Goal: Information Seeking & Learning: Learn about a topic

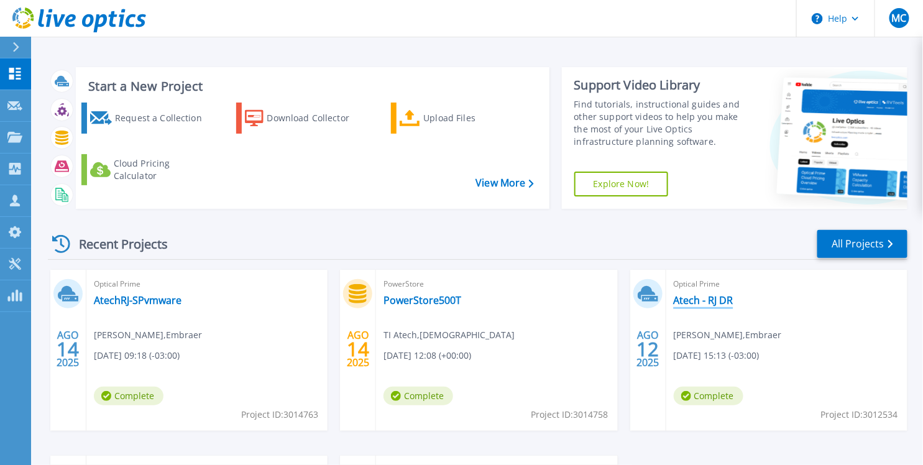
click at [696, 300] on link "Atech - RJ DR" at bounding box center [704, 300] width 60 height 12
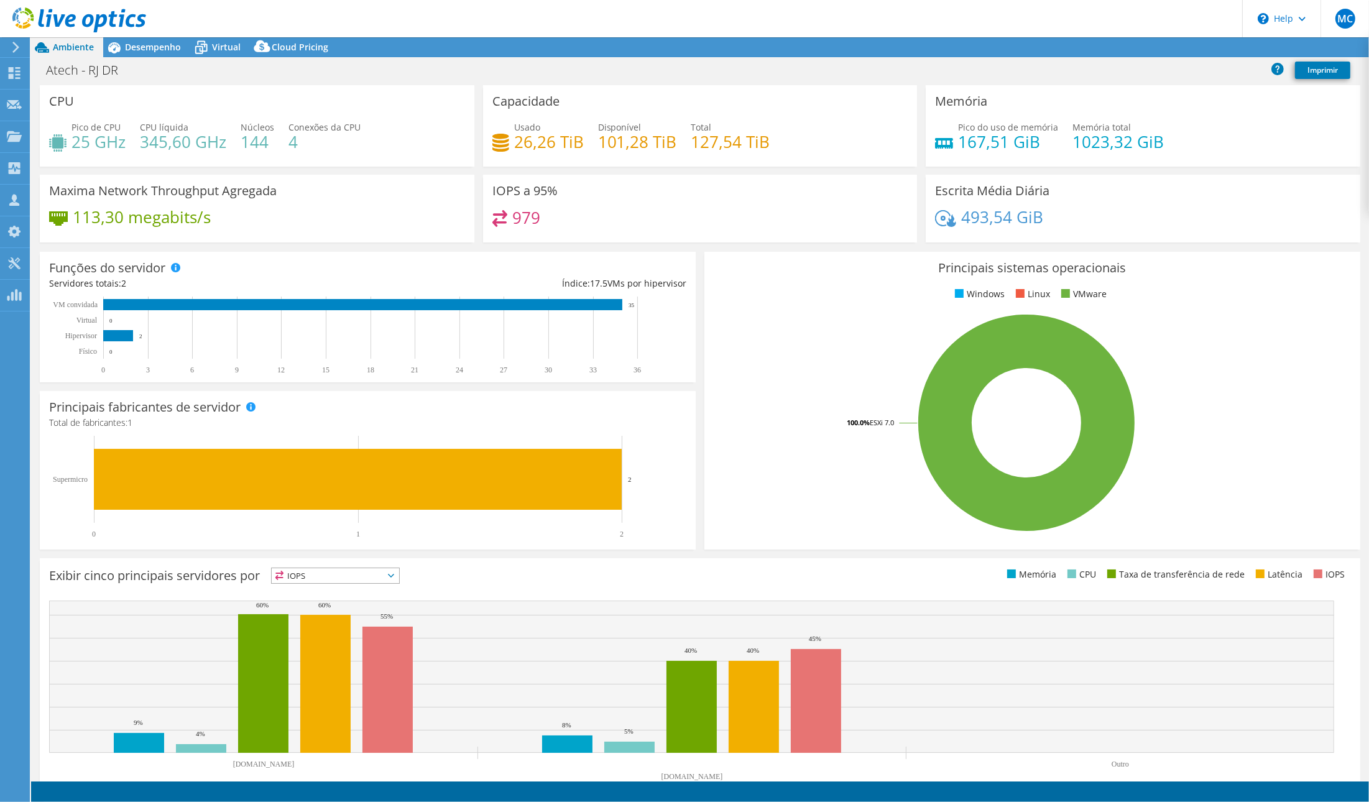
select select "USD"
click at [160, 50] on span "Desempenho" at bounding box center [153, 47] width 56 height 12
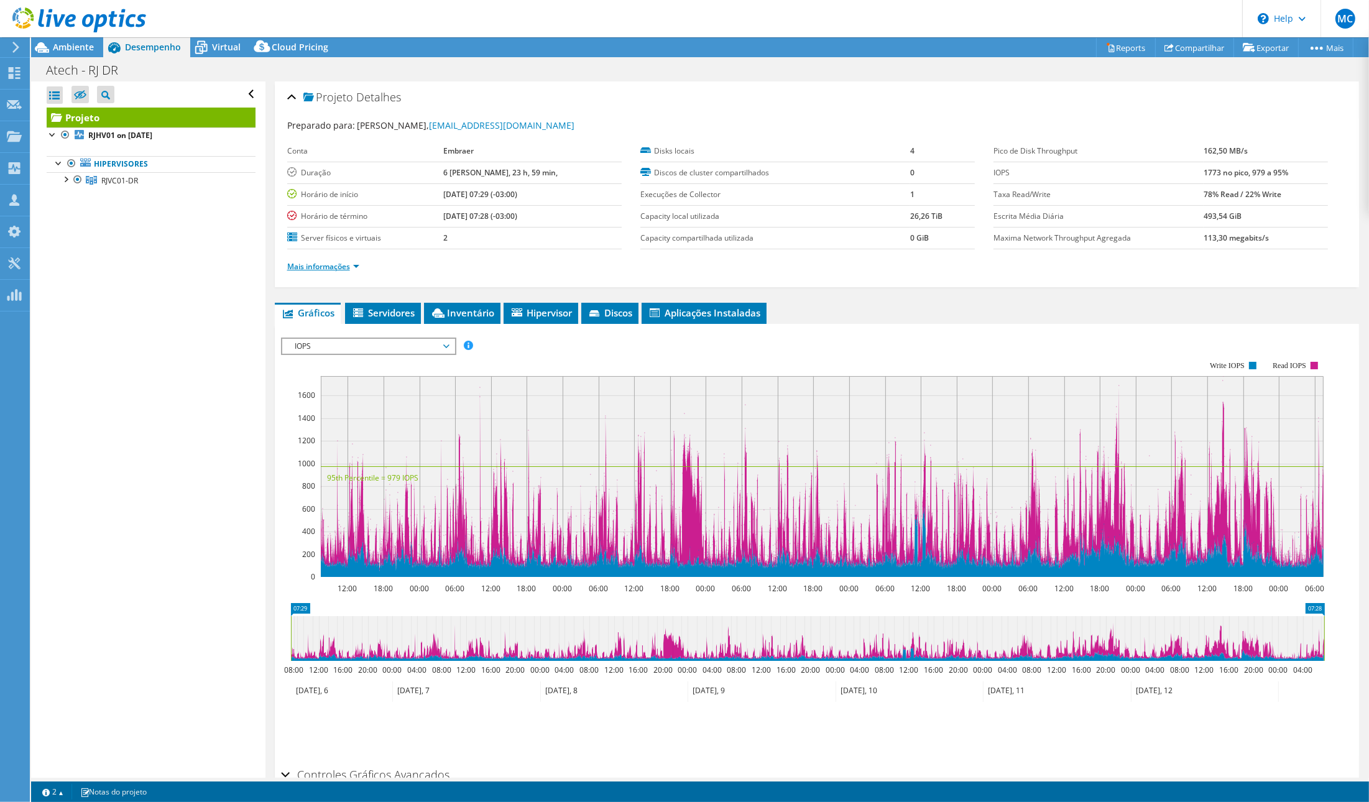
click at [309, 264] on link "Mais informações" at bounding box center [323, 266] width 72 height 11
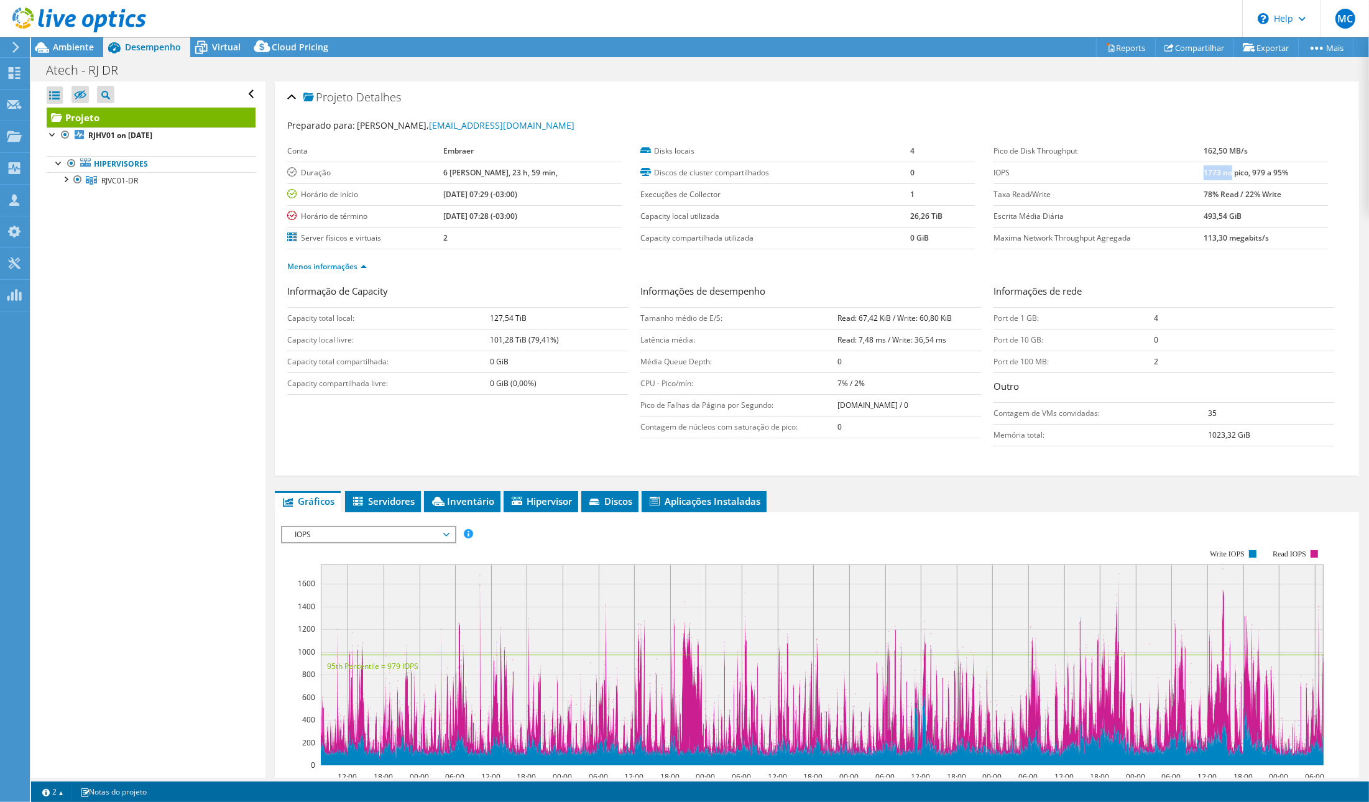
drag, startPoint x: 1194, startPoint y: 173, endPoint x: 1221, endPoint y: 172, distance: 26.8
click at [933, 172] on b "1773 no pico, 979 a 95%" at bounding box center [1245, 172] width 85 height 11
click at [63, 24] on icon at bounding box center [79, 19] width 134 height 25
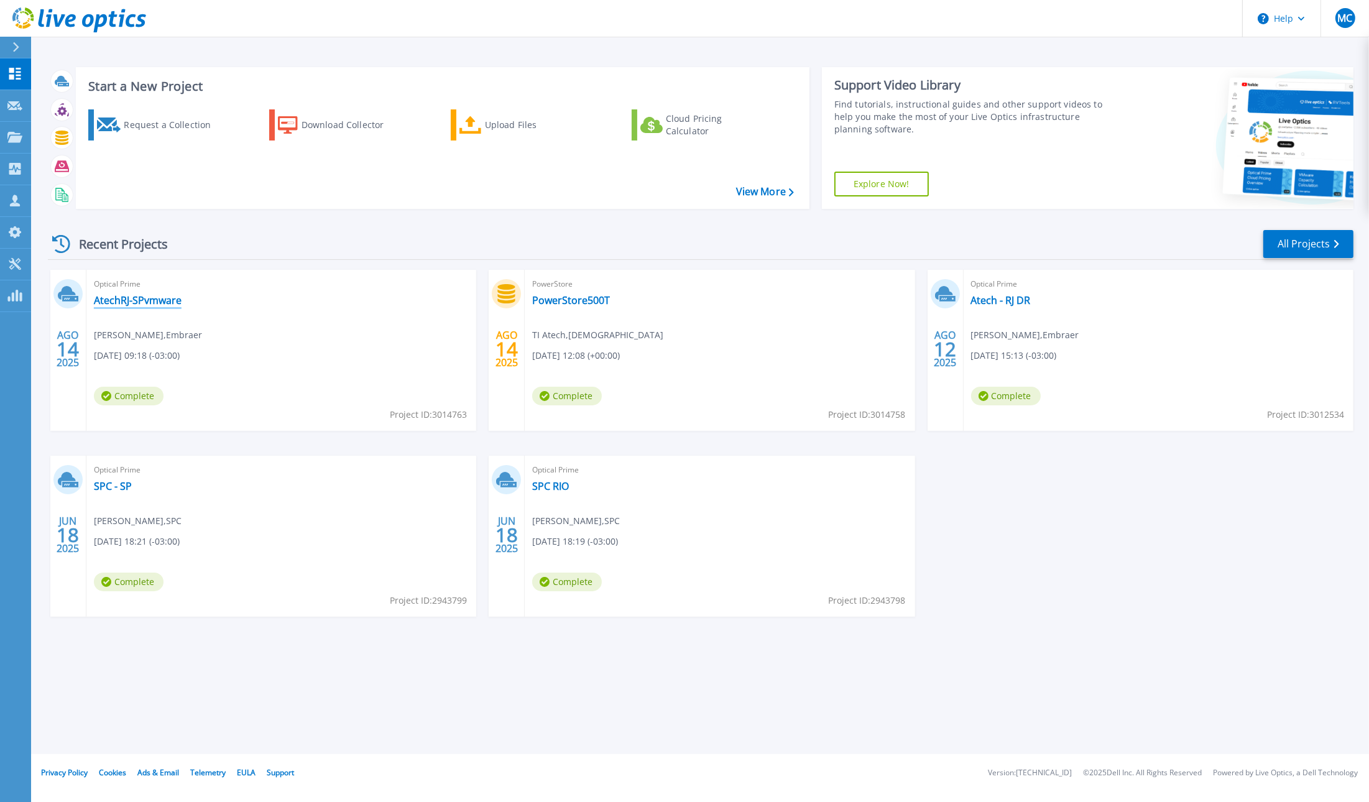
click at [119, 300] on link "AtechRJ-SPvmware" at bounding box center [138, 300] width 88 height 12
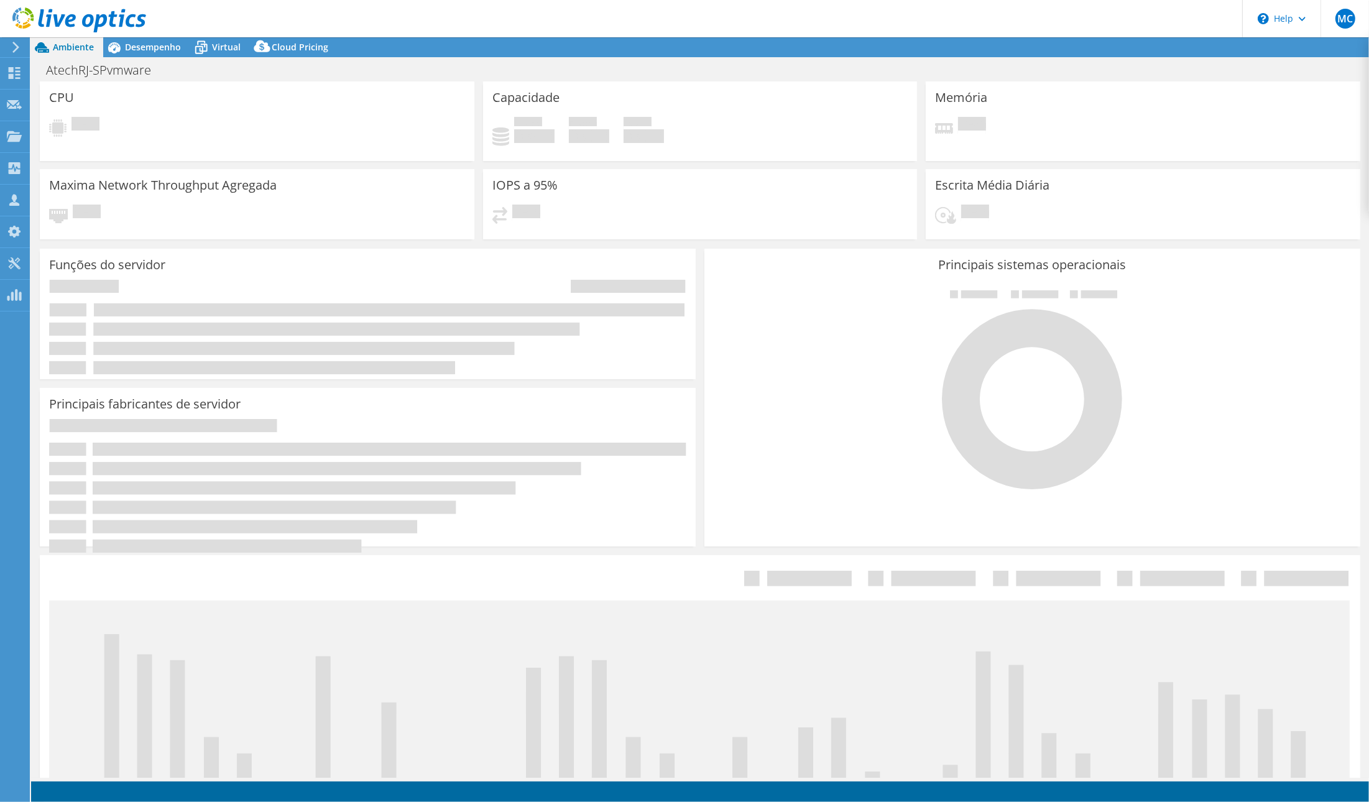
select select "USD"
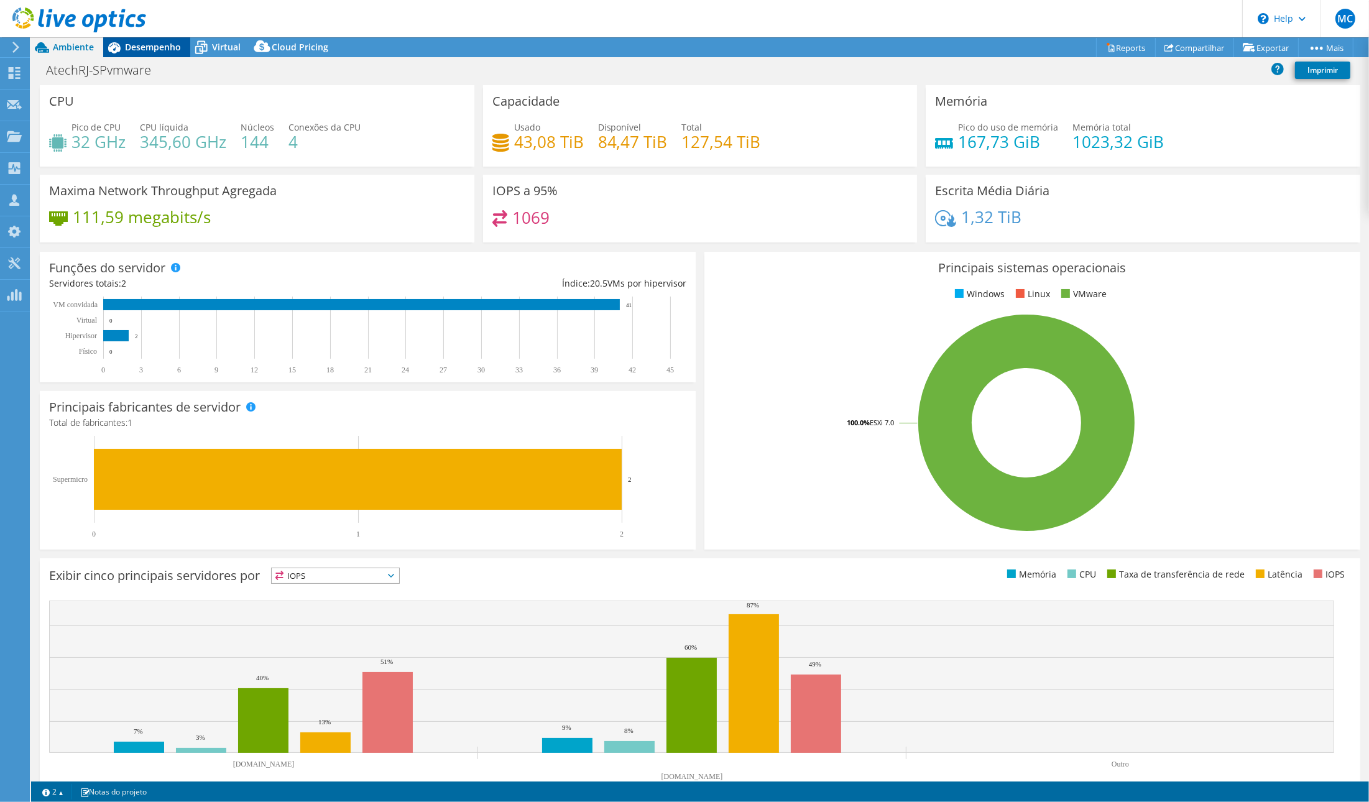
click at [156, 40] on div "Desempenho" at bounding box center [146, 47] width 87 height 20
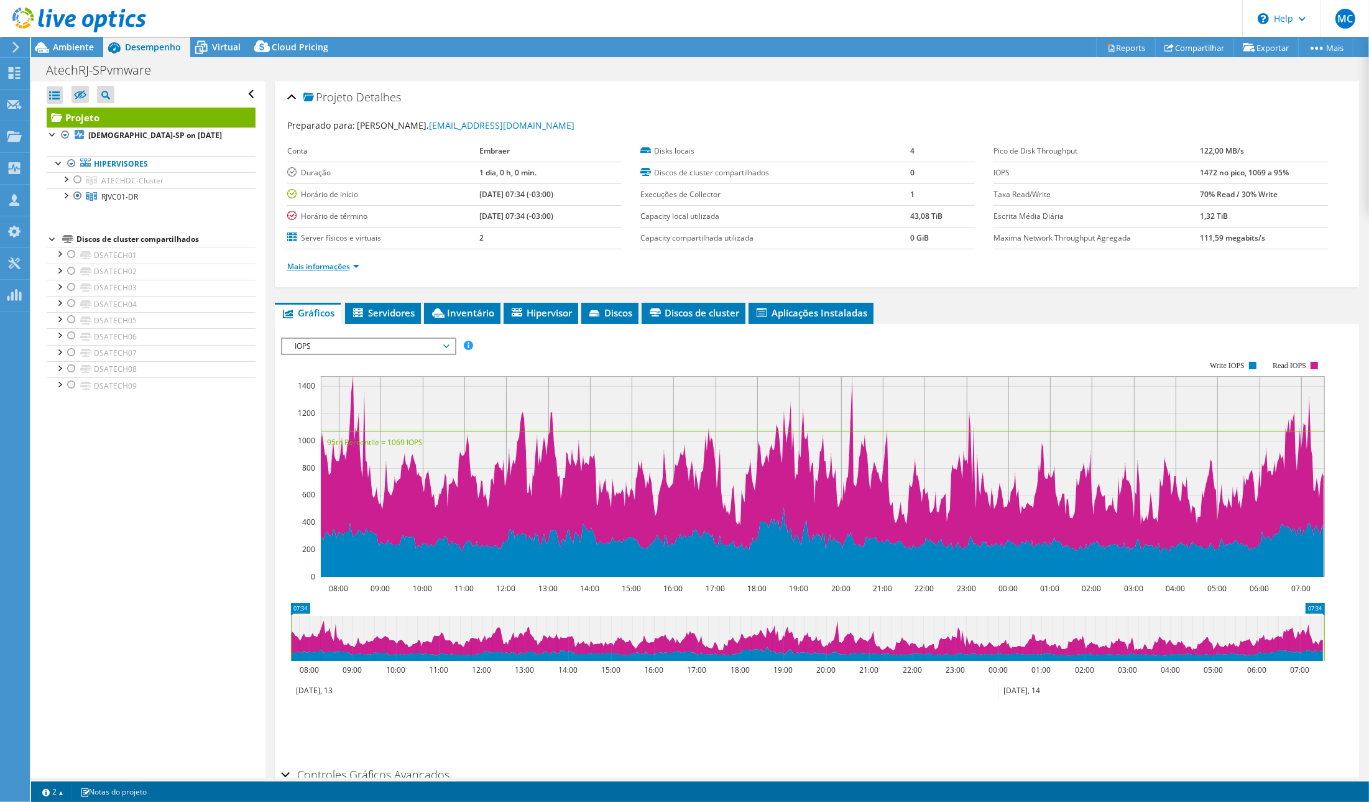
click at [333, 265] on link "Mais informações" at bounding box center [323, 266] width 72 height 11
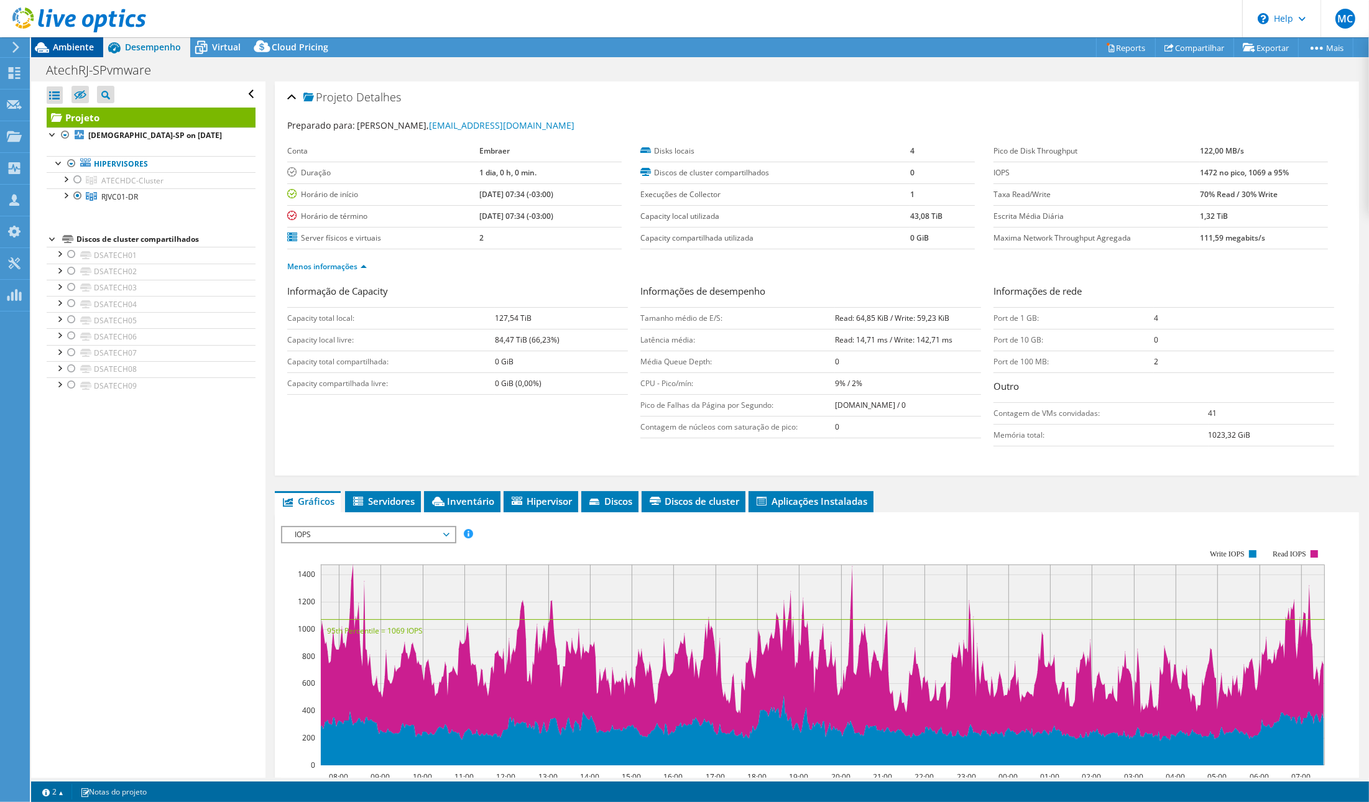
click at [76, 47] on span "Ambiente" at bounding box center [73, 47] width 41 height 12
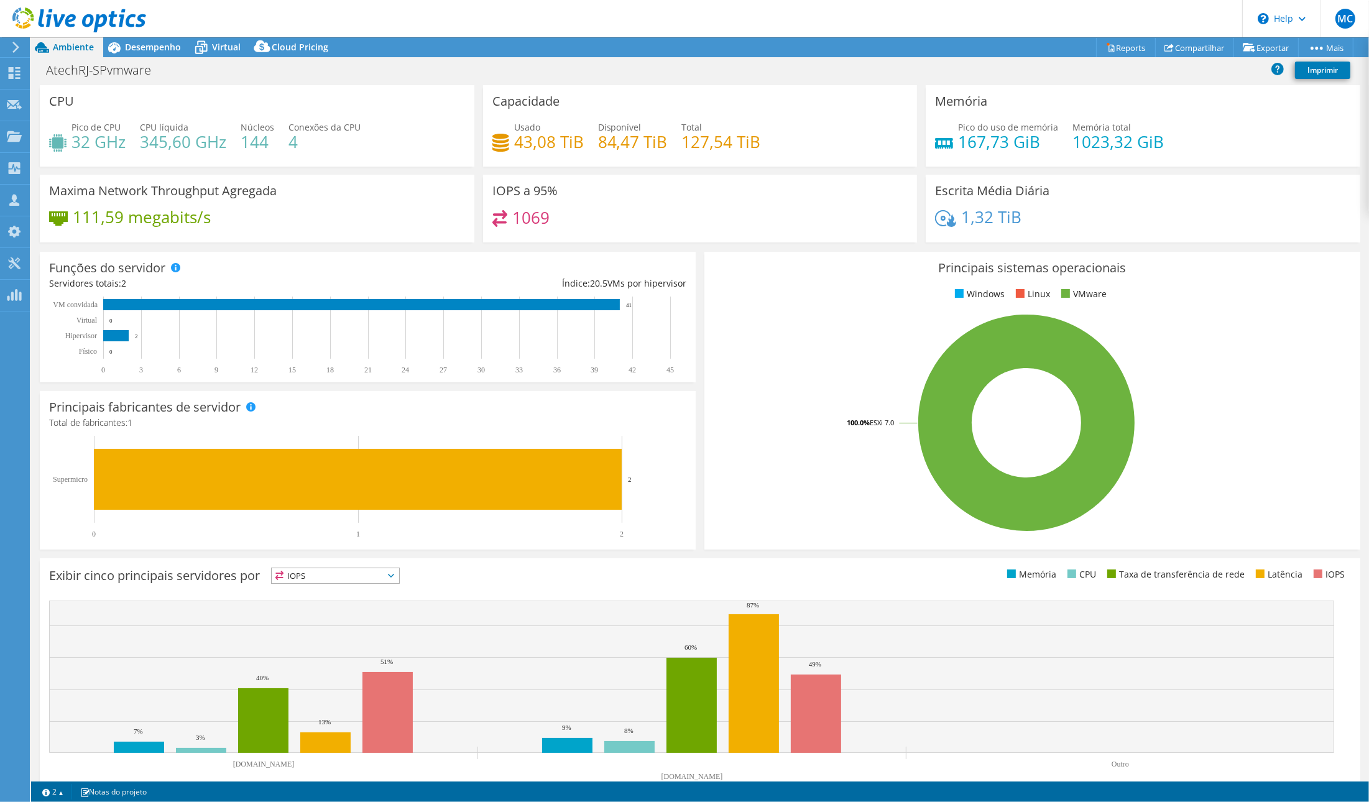
drag, startPoint x: 508, startPoint y: 213, endPoint x: 578, endPoint y: 221, distance: 70.2
click at [579, 221] on div "1069" at bounding box center [700, 223] width 416 height 27
click at [173, 44] on span "Desempenho" at bounding box center [153, 47] width 56 height 12
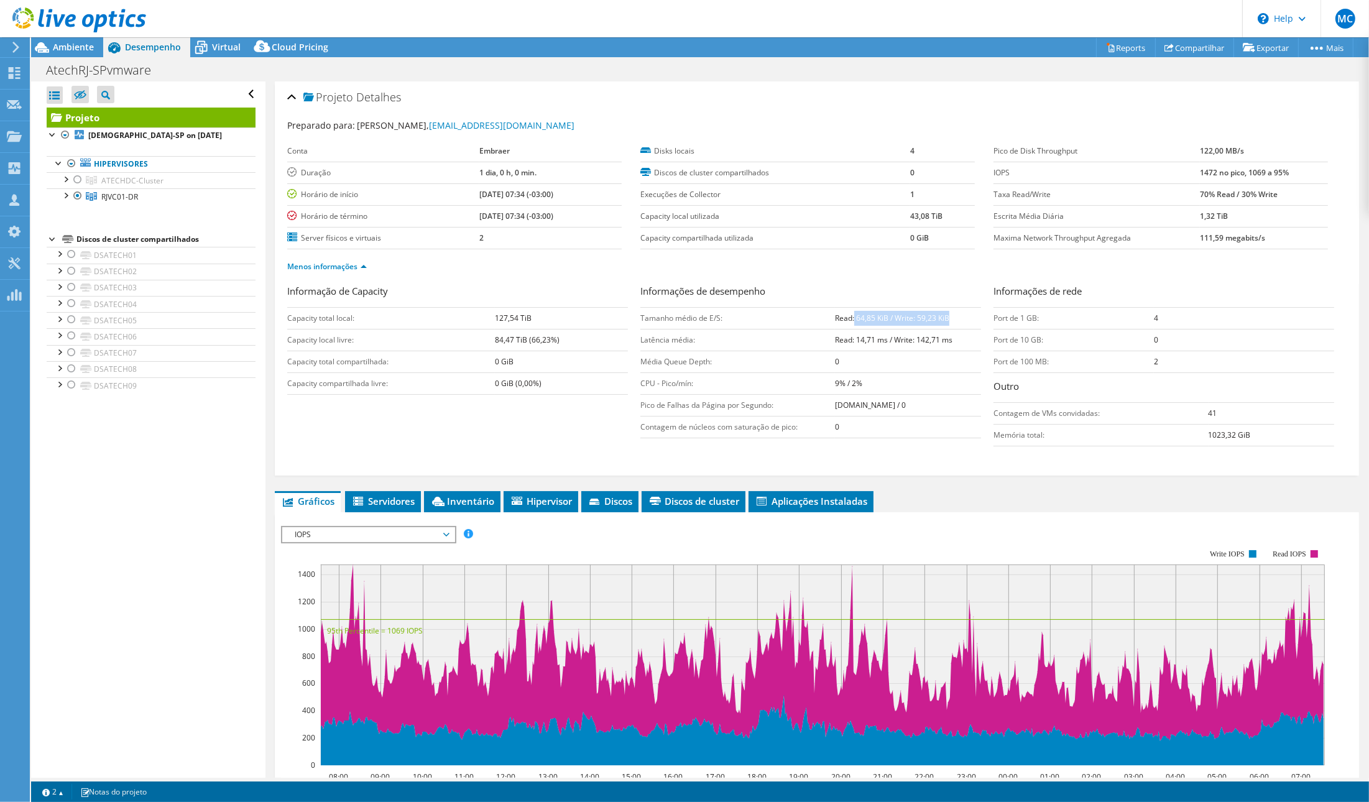
drag, startPoint x: 849, startPoint y: 311, endPoint x: 957, endPoint y: 323, distance: 108.2
click at [957, 323] on td "Read: 64,85 KiB / Write: 59,23 KiB" at bounding box center [907, 318] width 145 height 22
click at [853, 331] on td "Read: 14,71 ms / Write: 142,71 ms" at bounding box center [907, 340] width 145 height 22
drag, startPoint x: 833, startPoint y: 338, endPoint x: 972, endPoint y: 341, distance: 139.3
click at [972, 341] on td "Read: 14,71 ms / Write: 142,71 ms" at bounding box center [907, 340] width 145 height 22
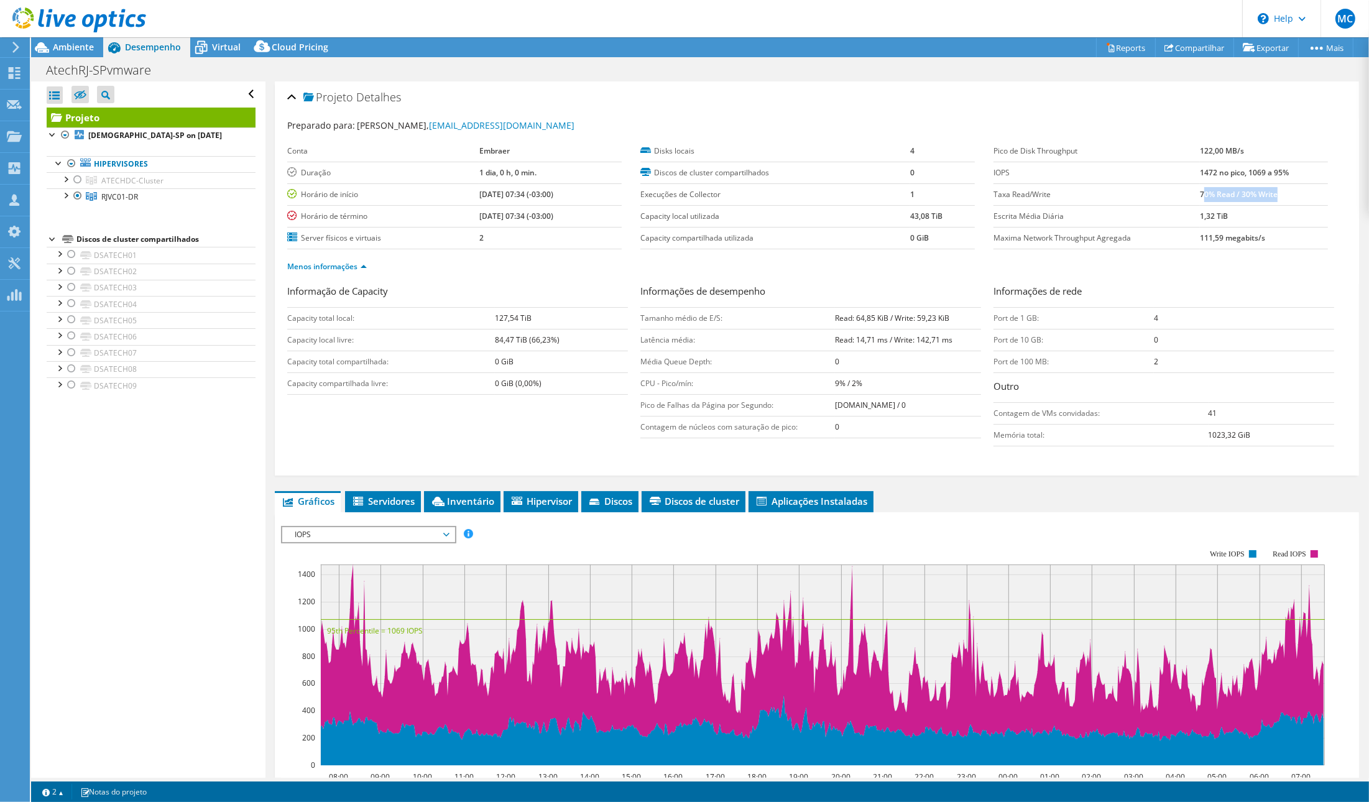
drag, startPoint x: 1195, startPoint y: 195, endPoint x: 1287, endPoint y: 192, distance: 92.0
click at [1287, 192] on td "70% Read / 30% Write" at bounding box center [1264, 194] width 128 height 22
click at [221, 50] on span "Virtual" at bounding box center [226, 47] width 29 height 12
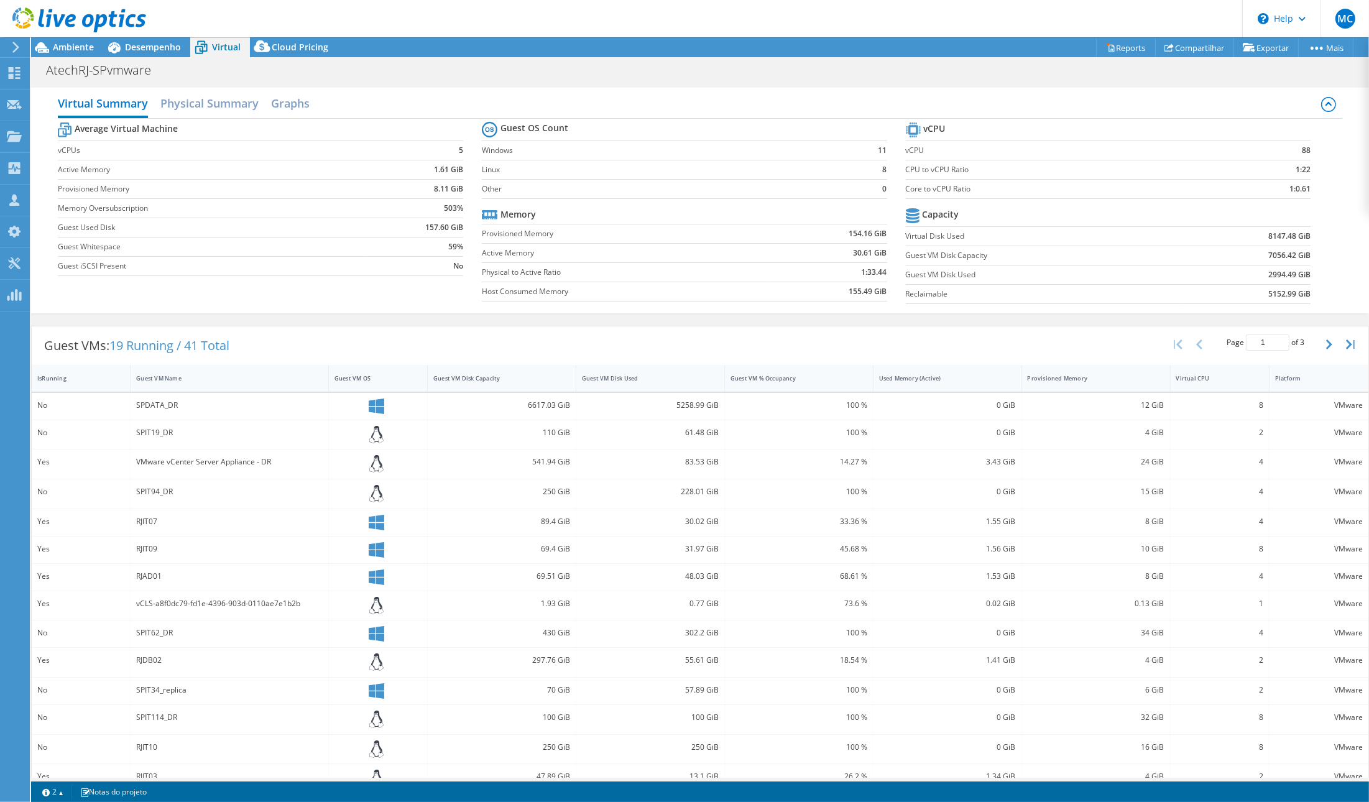
click at [52, 25] on icon at bounding box center [79, 19] width 134 height 25
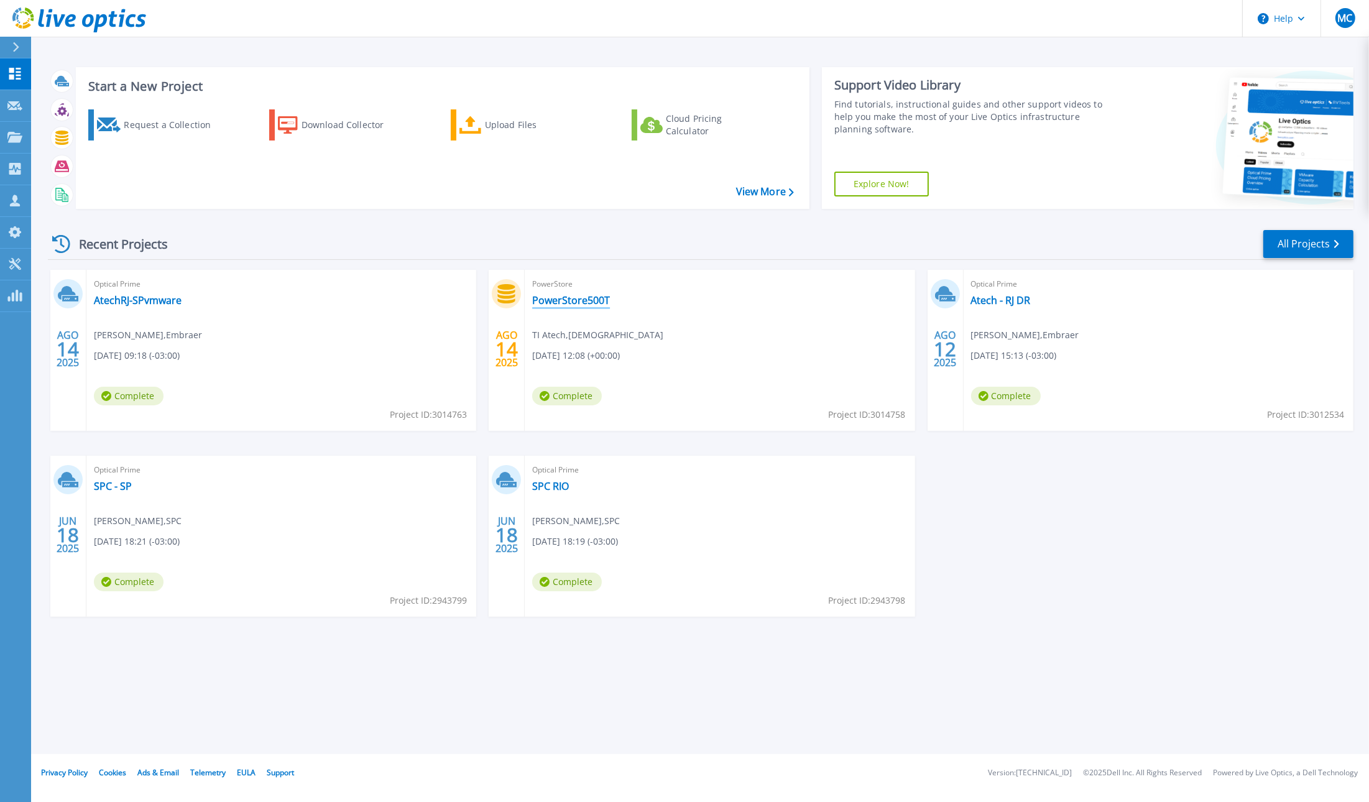
click at [595, 296] on link "PowerStore500T" at bounding box center [571, 300] width 78 height 12
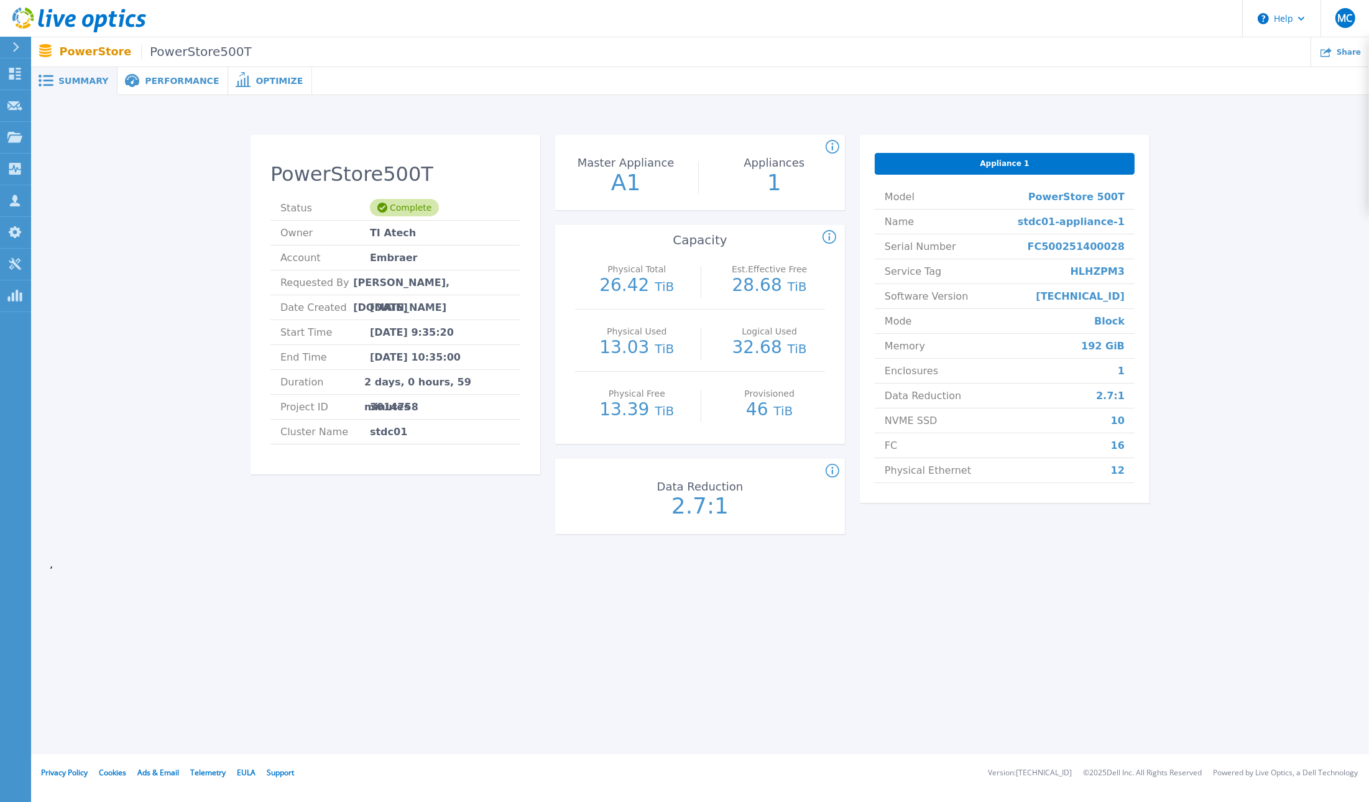
click at [168, 79] on span "Performance" at bounding box center [182, 80] width 74 height 9
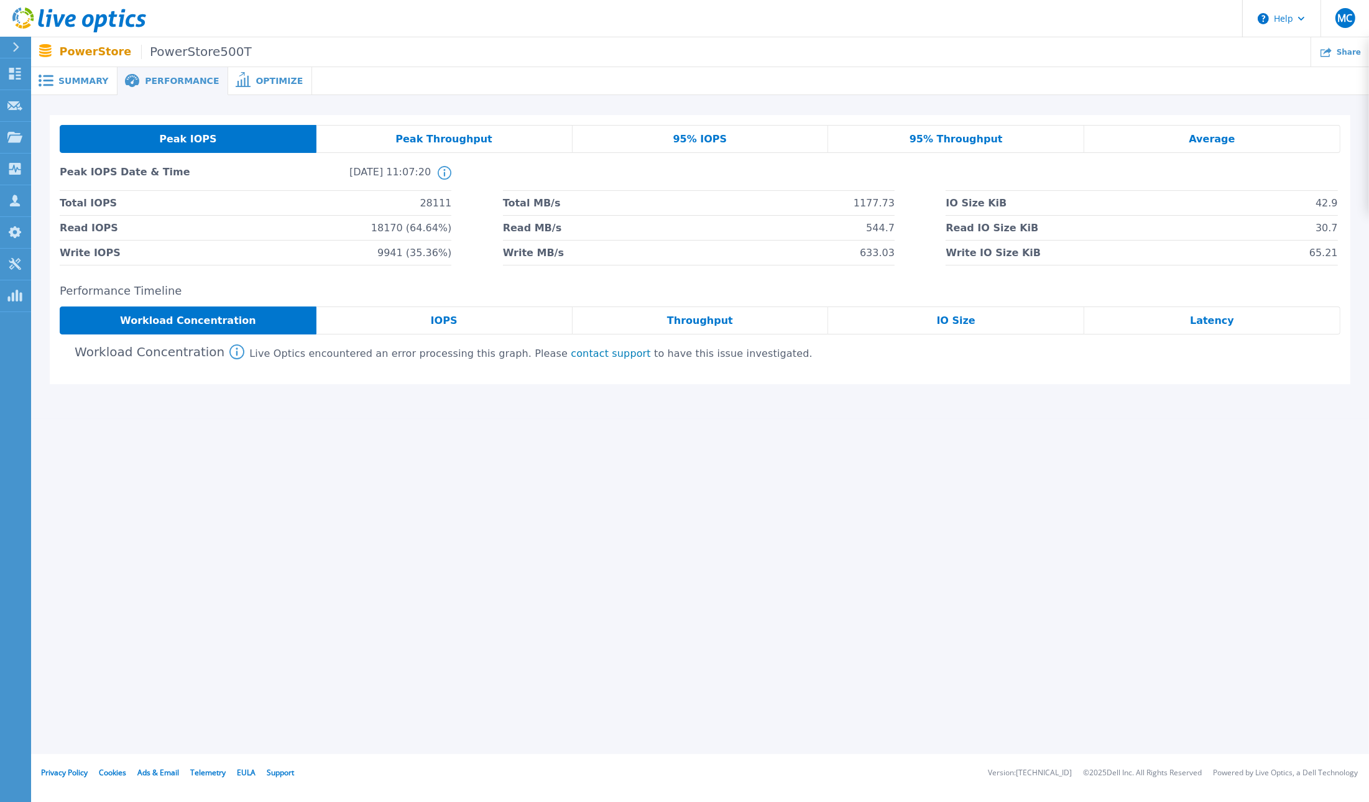
click at [214, 316] on span "Workload Concentration" at bounding box center [188, 321] width 136 height 10
click at [430, 321] on div "IOPS" at bounding box center [444, 320] width 256 height 28
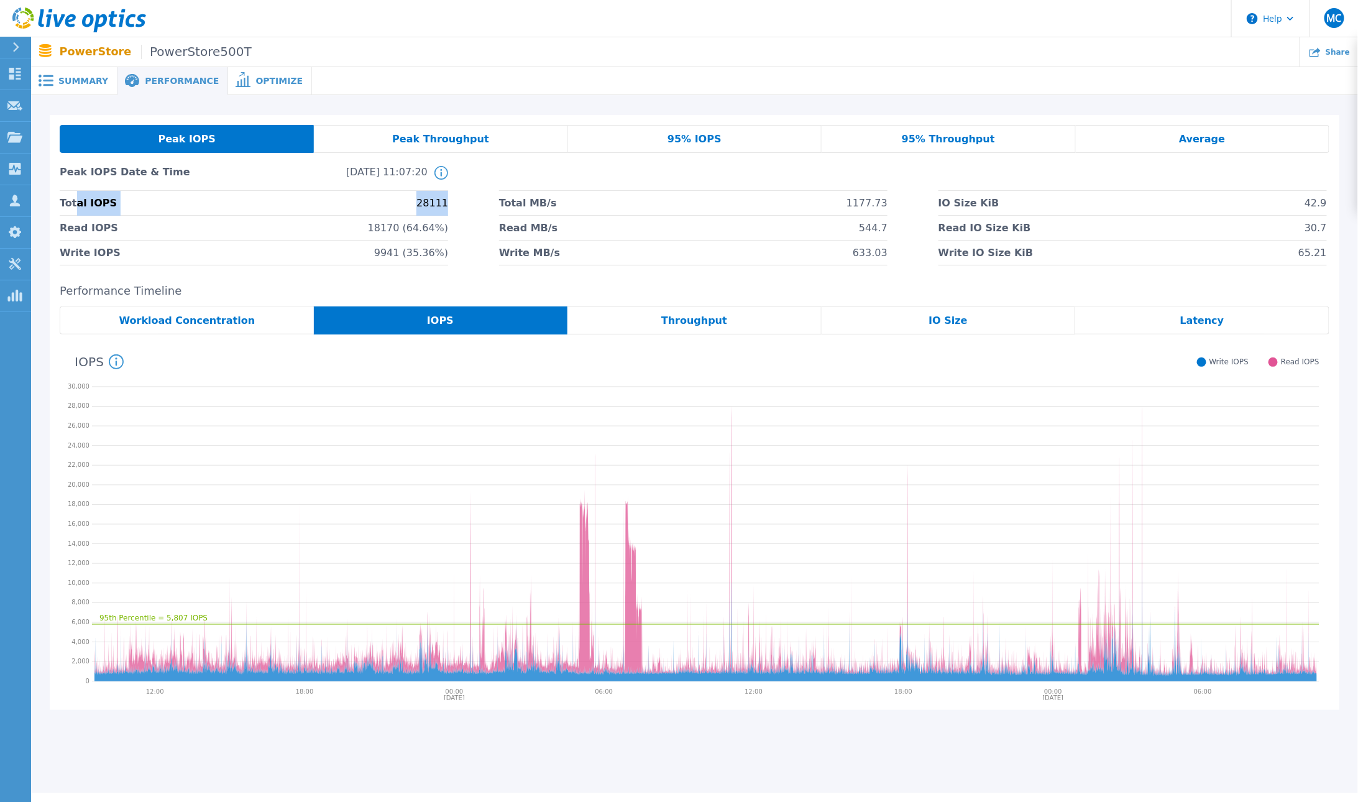
drag, startPoint x: 73, startPoint y: 201, endPoint x: 455, endPoint y: 198, distance: 381.7
click at [455, 198] on div "Total IOPS 28111 Total MB/s 1177.73 IO Size KiB 42.9 Read IOPS 18170 (64.64%) R…" at bounding box center [695, 228] width 1270 height 75
click at [745, 147] on div "95% IOPS" at bounding box center [695, 139] width 254 height 28
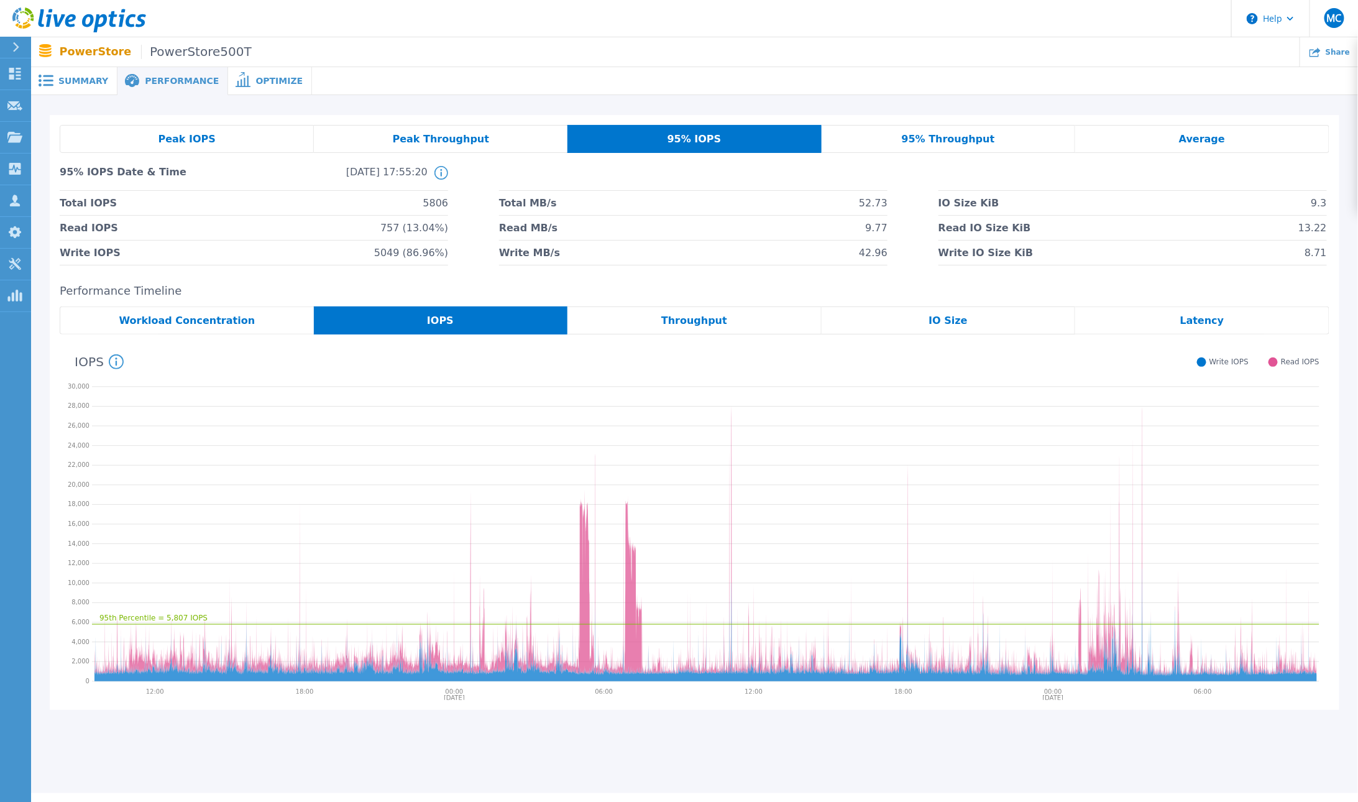
click at [217, 129] on div "Peak IOPS" at bounding box center [187, 139] width 254 height 28
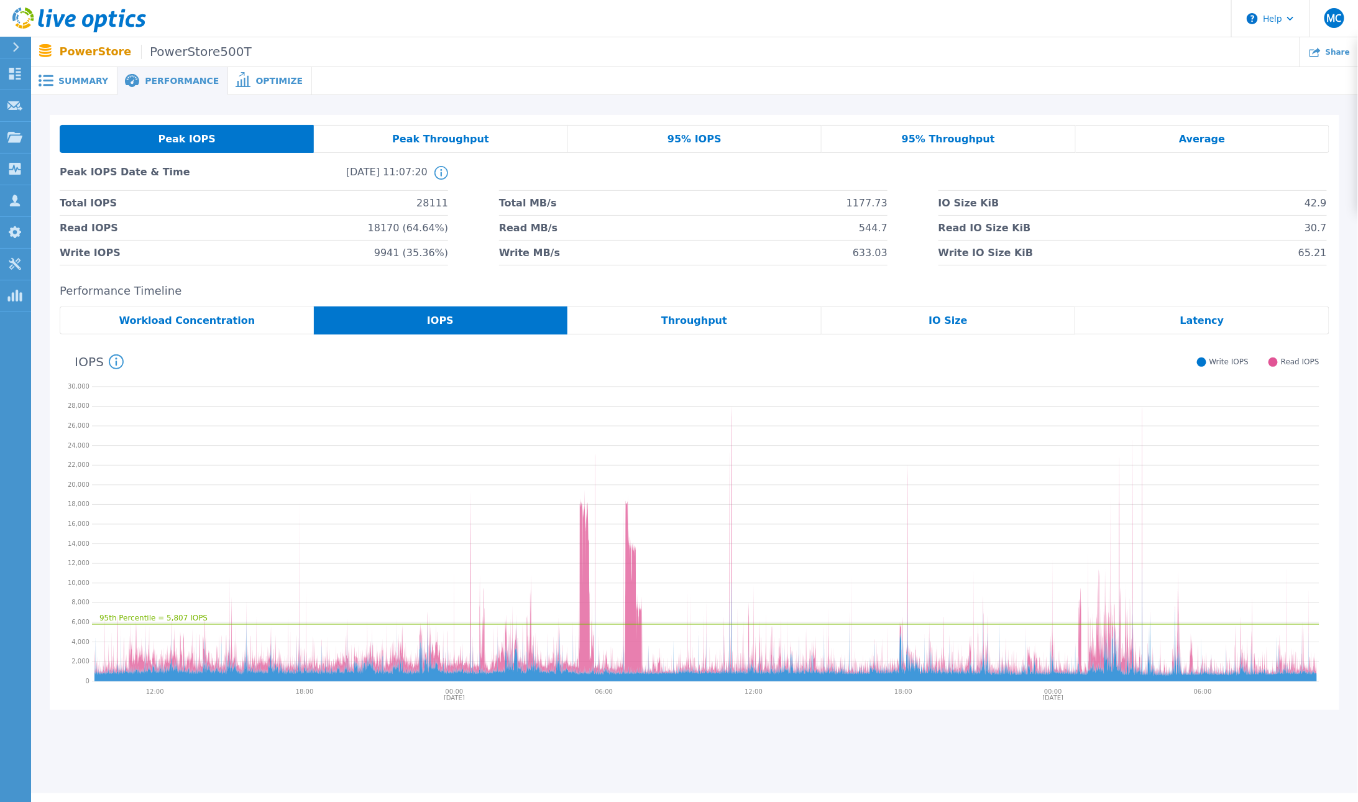
click at [430, 135] on span "Peak Throughput" at bounding box center [440, 139] width 97 height 10
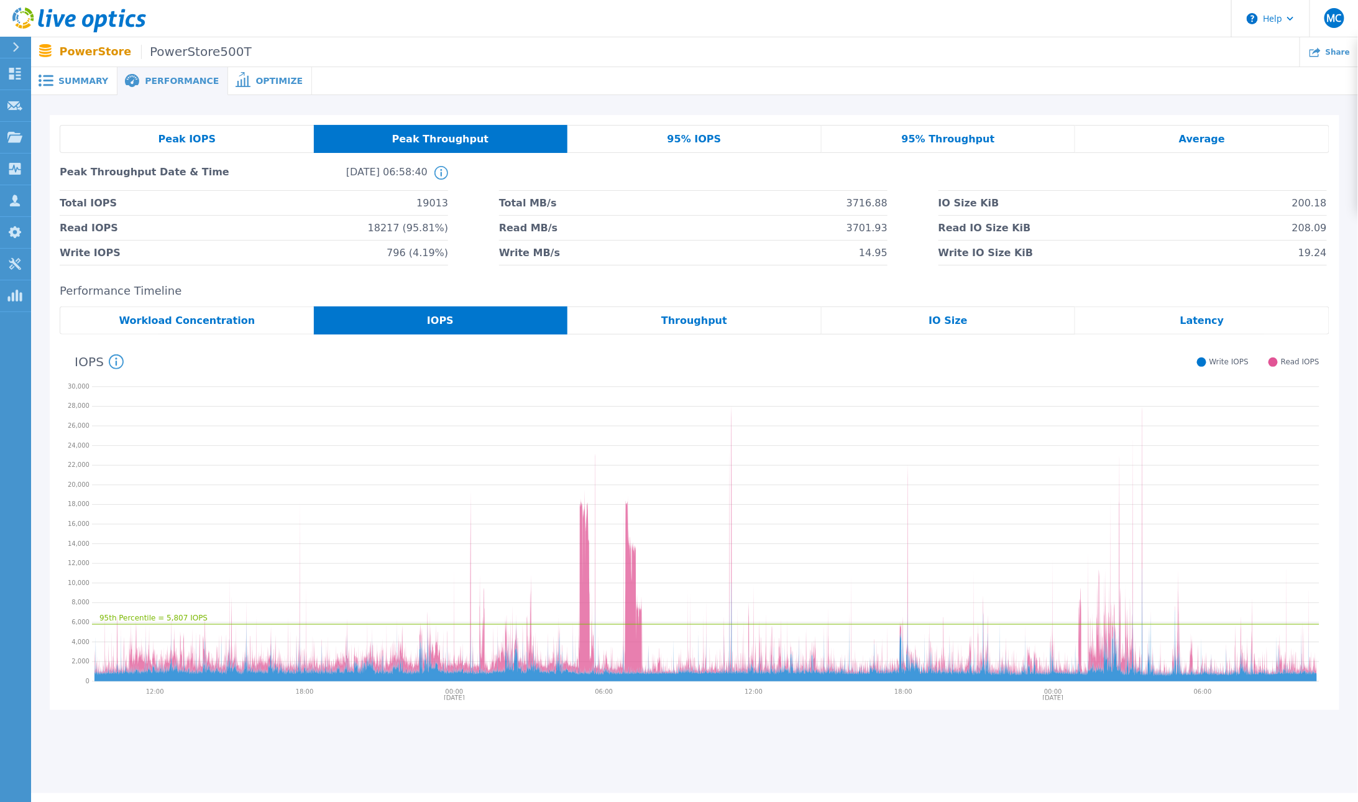
click at [214, 135] on div "Peak IOPS" at bounding box center [187, 139] width 254 height 28
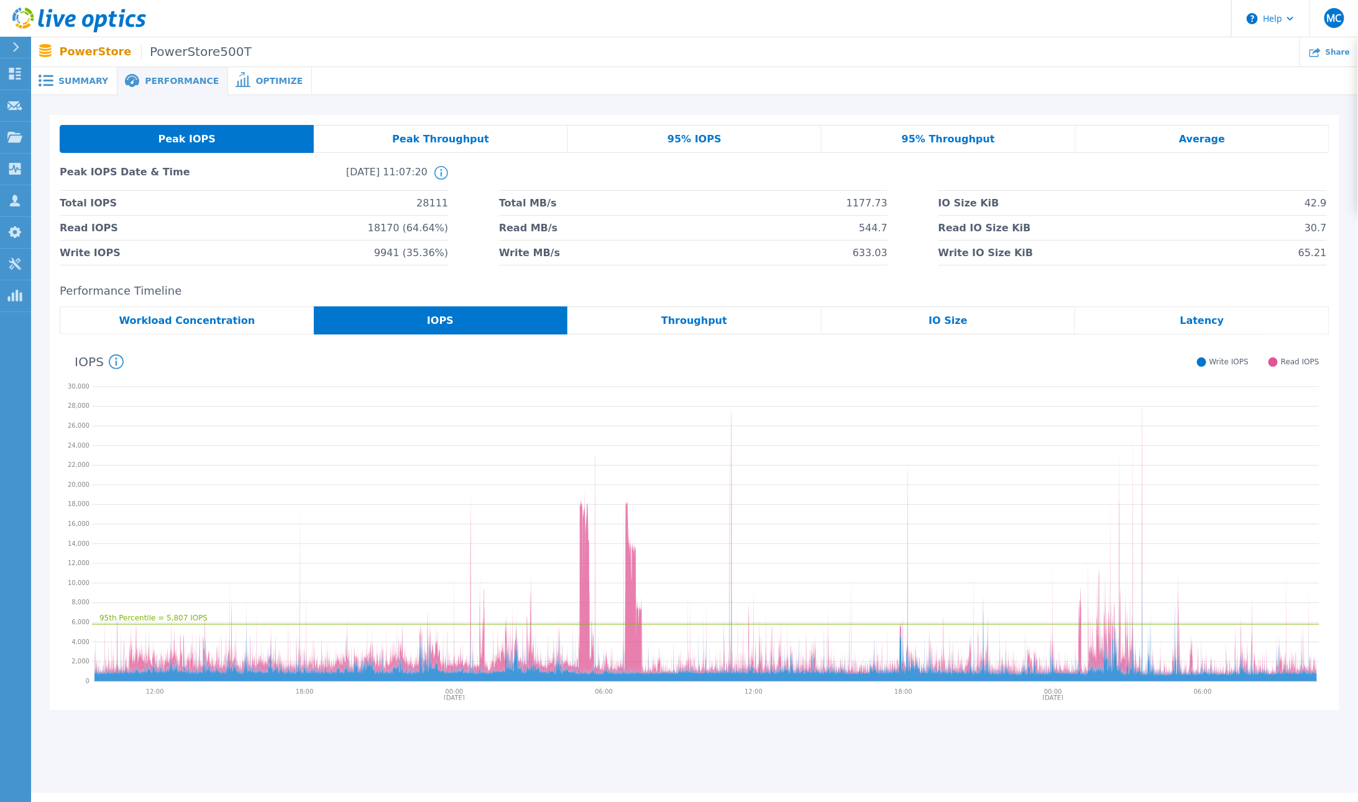
click at [47, 14] on icon at bounding box center [49, 18] width 6 height 18
